Goal: Communication & Community: Answer question/provide support

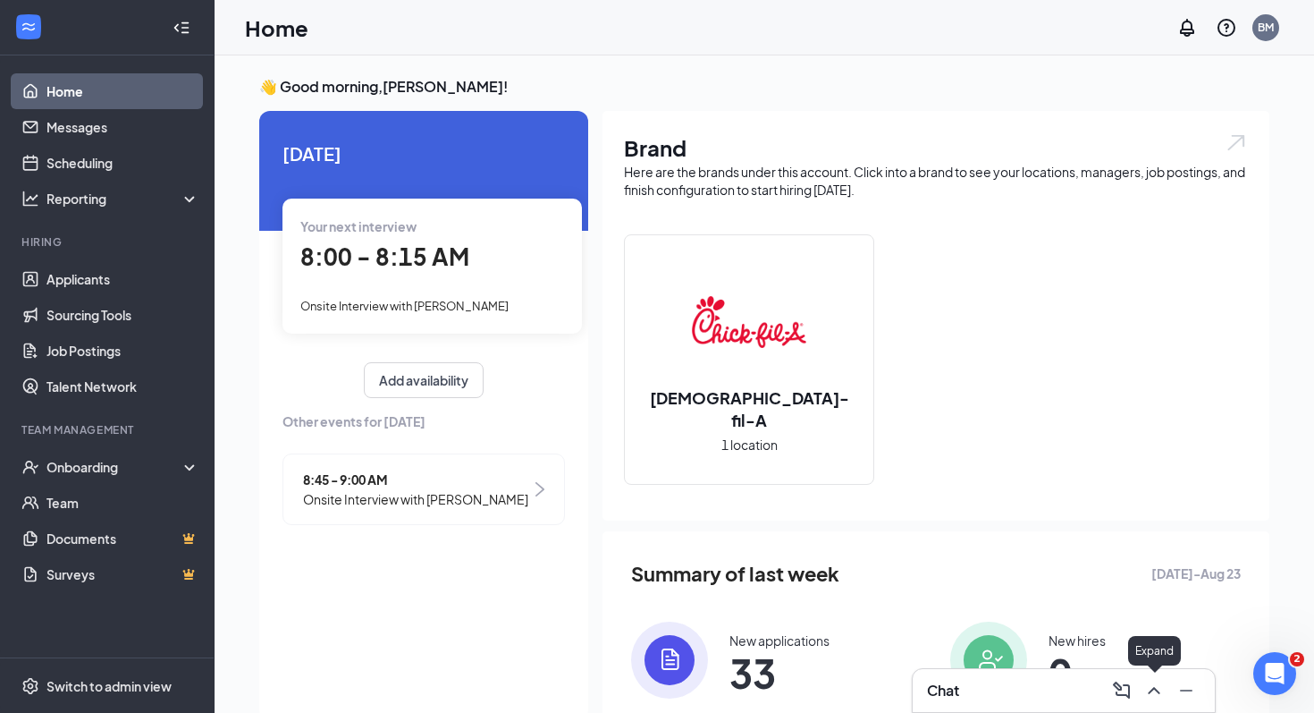
click at [1153, 693] on icon "ChevronUp" at bounding box center [1154, 689] width 21 height 21
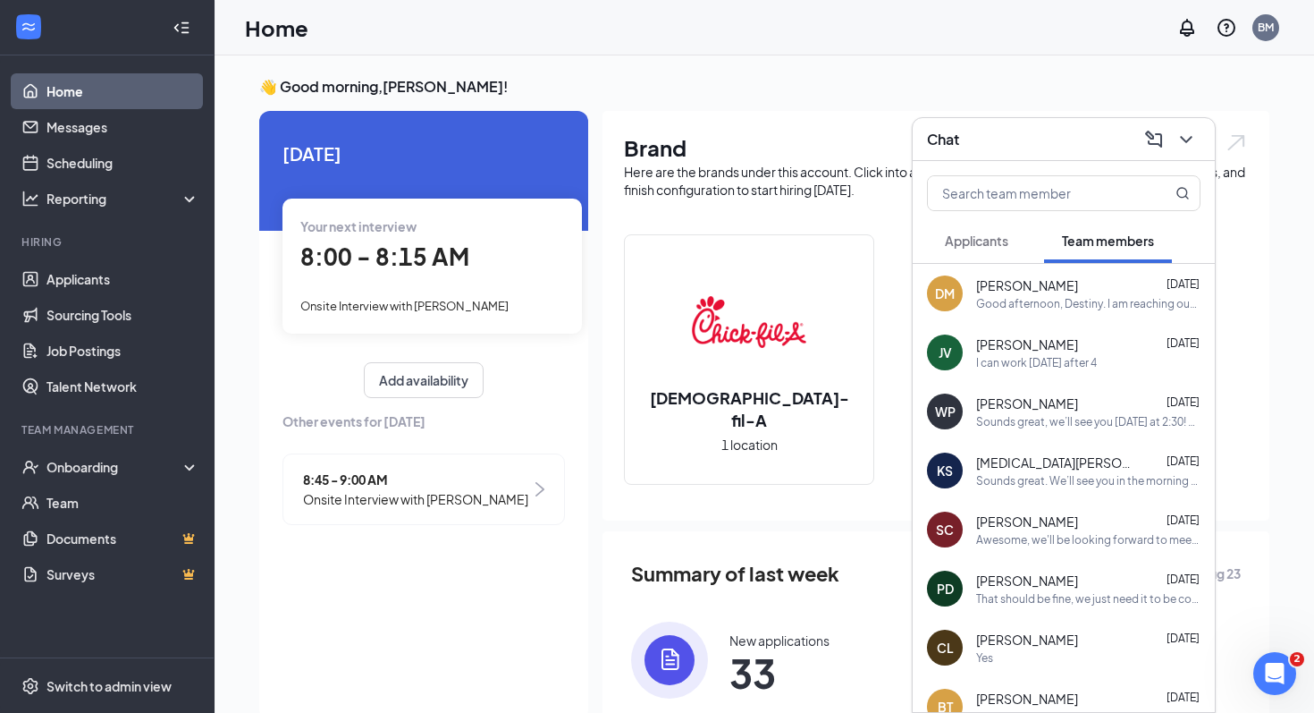
click at [1066, 301] on div "Good afternoon, Destiny. I am reaching out to confirm that you were able to rec…" at bounding box center [1088, 303] width 224 height 15
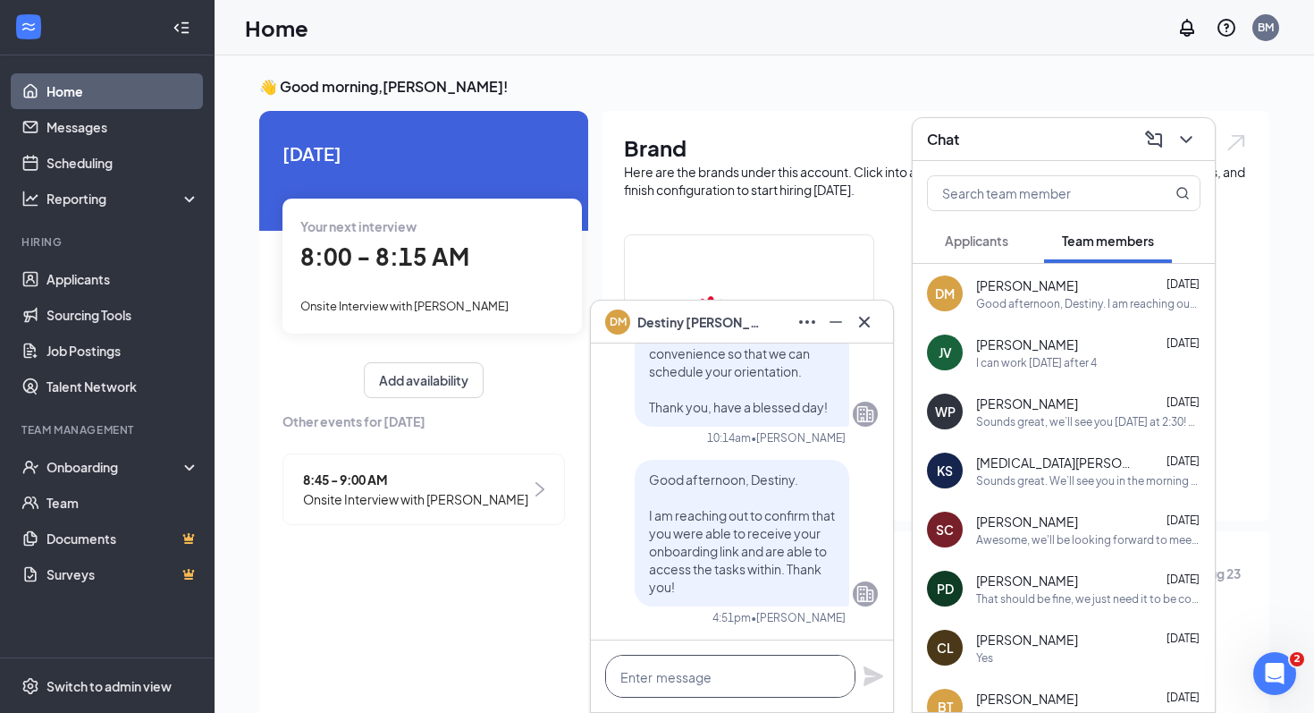
click at [726, 665] on textarea at bounding box center [730, 675] width 250 height 43
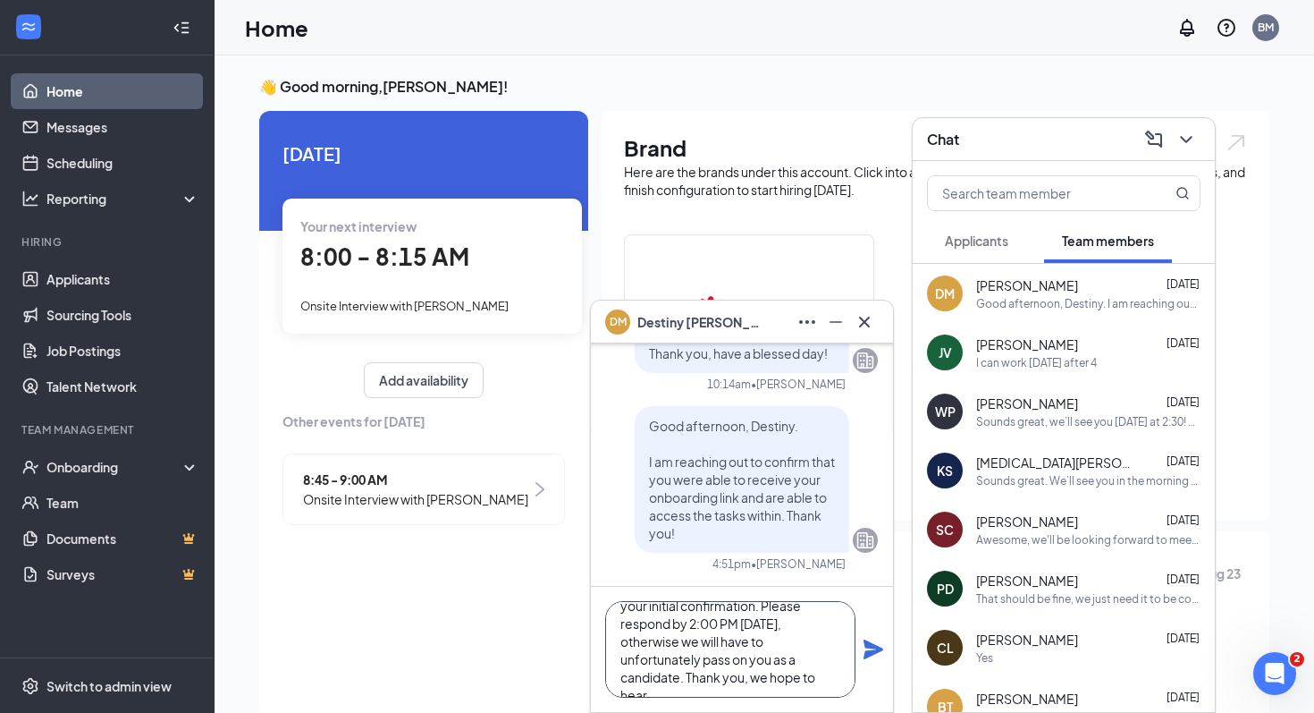
scroll to position [89, 0]
type textarea "Good morning, Destiny. We have not heard from you since your initial confirmati…"
